Goal: Task Accomplishment & Management: Manage account settings

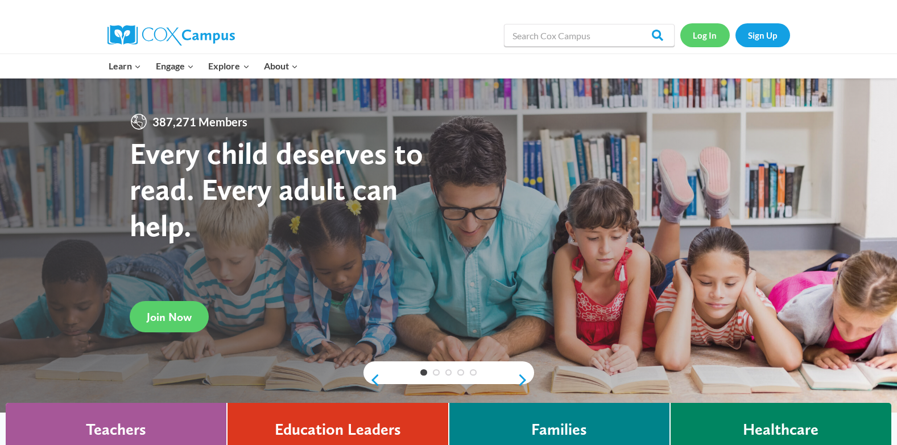
click at [701, 35] on link "Log In" at bounding box center [704, 34] width 49 height 23
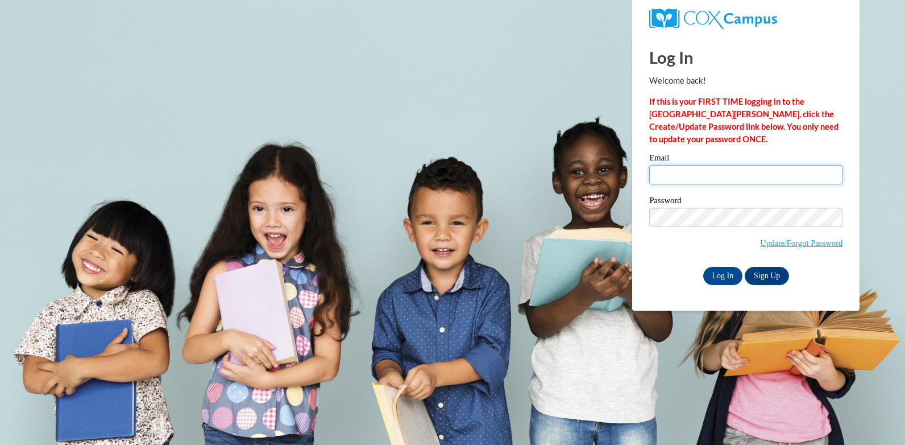
click at [682, 170] on input "Email" at bounding box center [745, 174] width 193 height 19
click at [679, 178] on input "Email" at bounding box center [745, 174] width 193 height 19
type input "isioma140@yahoo.com"
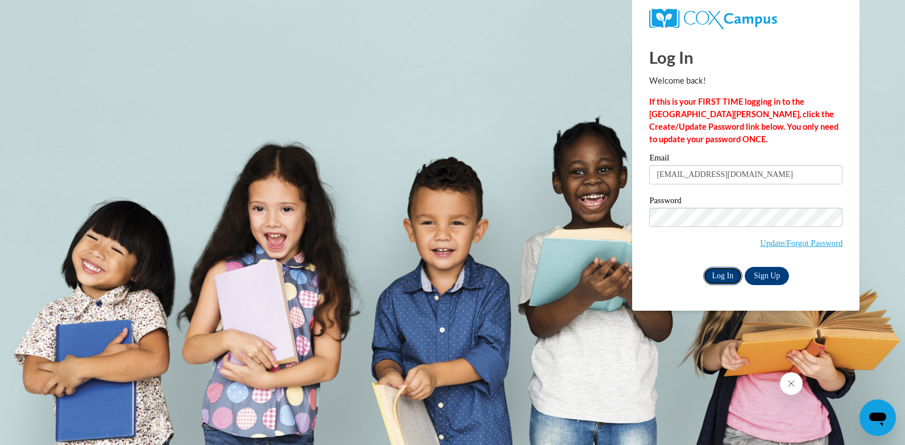
click at [710, 275] on input "Log In" at bounding box center [723, 276] width 40 height 18
